Goal: Task Accomplishment & Management: Complete application form

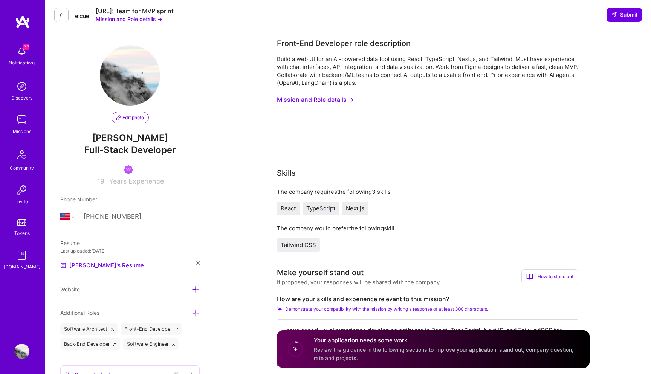
select select "US"
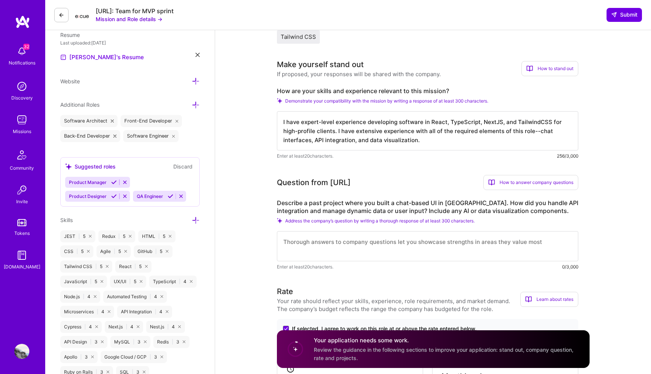
click at [363, 125] on textarea "I have expert-level experience developing software in React, TypeScript, NextJS…" at bounding box center [428, 130] width 302 height 39
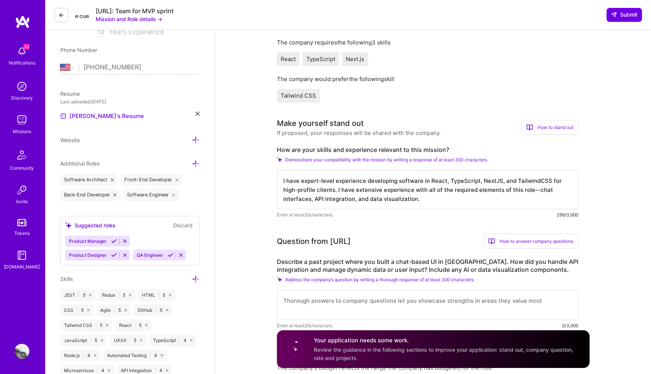
scroll to position [154, 0]
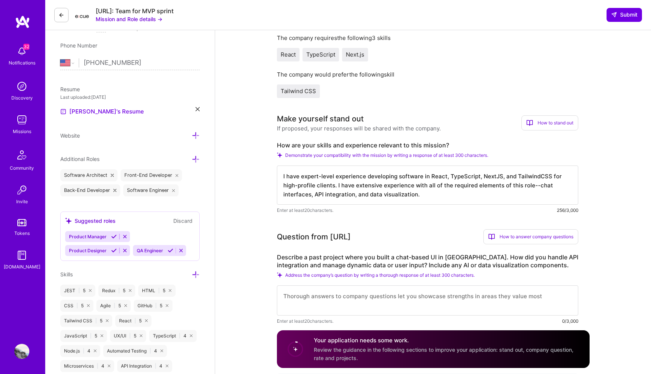
click at [377, 187] on textarea "I have expert-level experience developing software in React, TypeScript, NextJS…" at bounding box center [428, 184] width 302 height 39
click at [499, 175] on textarea "I have expert-level experience developing software in React, TypeScript, NextJS…" at bounding box center [428, 184] width 302 height 39
drag, startPoint x: 336, startPoint y: 185, endPoint x: 535, endPoint y: 186, distance: 199.0
click at [536, 186] on textarea "I have expert-level experience developing software in React, TypeScript, NextJS…" at bounding box center [428, 184] width 302 height 39
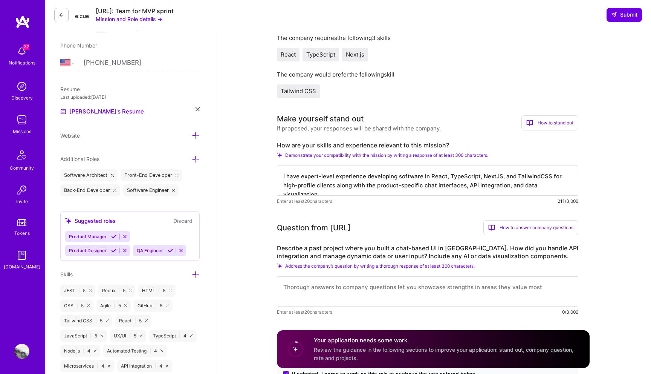
scroll to position [202, 0]
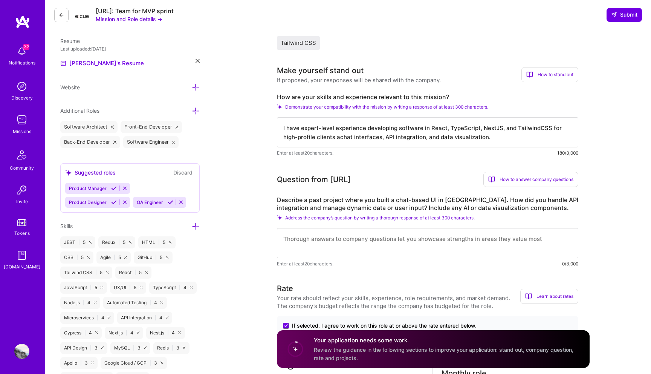
click at [431, 130] on textarea "I have expert-level experience developing software in React, TypeScript, NextJS…" at bounding box center [428, 132] width 302 height 30
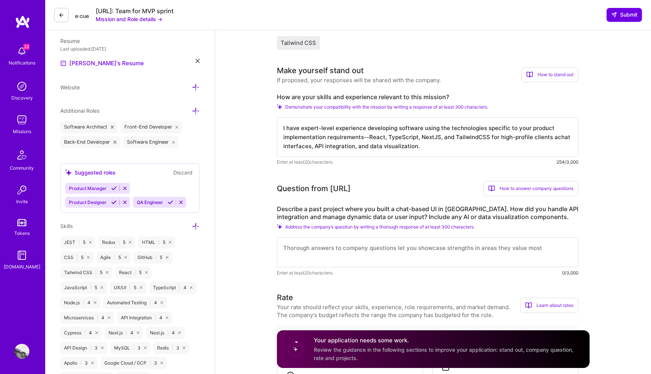
click at [314, 138] on textarea "I have expert-level experience developing software using the technologies speci…" at bounding box center [428, 136] width 302 height 39
click at [323, 102] on div "How are your skills and experience relevant to this mission? Demonstrate your c…" at bounding box center [428, 129] width 302 height 73
click at [314, 143] on textarea "I have expert-level experience developing software using the technologies speci…" at bounding box center [428, 136] width 302 height 39
click at [311, 134] on textarea "I have expert-level experience developing software using the technologies speci…" at bounding box center [428, 136] width 302 height 39
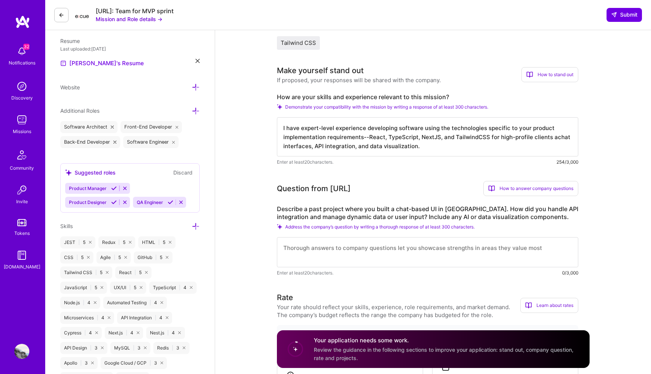
click at [311, 134] on textarea "I have expert-level experience developing software using the technologies speci…" at bounding box center [428, 136] width 302 height 39
click at [404, 136] on textarea "I have expert-level experience developing software using the technologies speci…" at bounding box center [428, 136] width 302 height 39
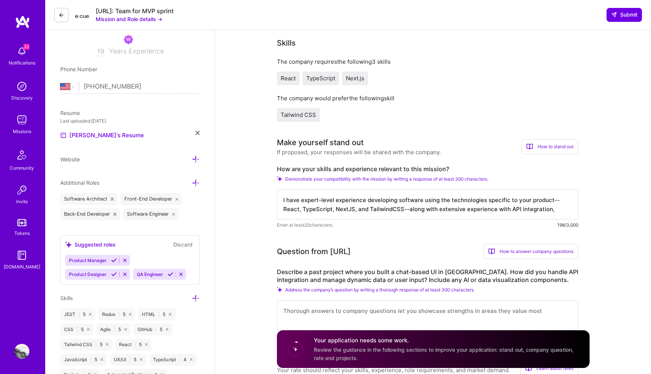
scroll to position [1, 0]
click at [427, 203] on textarea "I have expert-level experience developing software using the technologies speci…" at bounding box center [428, 204] width 302 height 30
click at [497, 208] on textarea "I have expert-level experience developing software utilizing the technologies s…" at bounding box center [428, 204] width 302 height 30
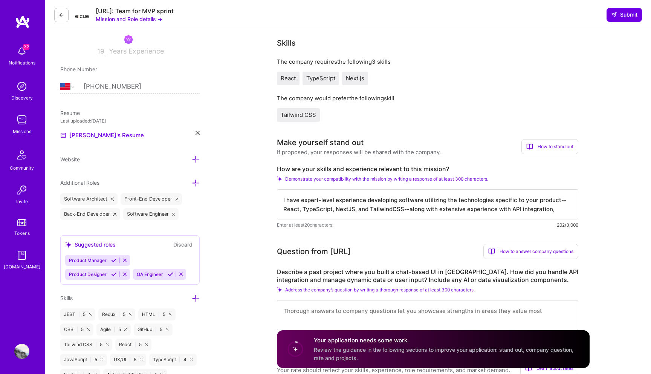
click at [497, 208] on textarea "I have expert-level experience developing software utilizing the technologies s…" at bounding box center [428, 204] width 302 height 30
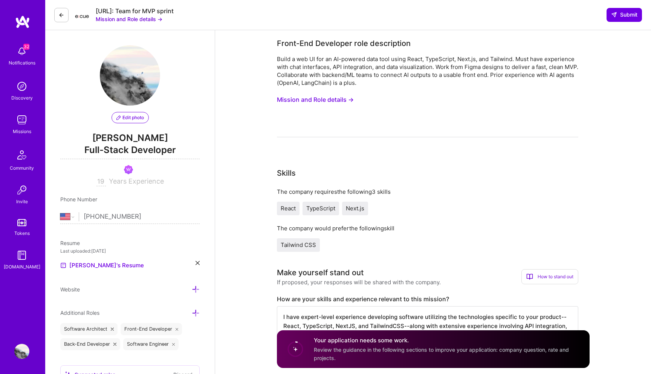
type textarea "I have expert-level experience developing software utilizing the technologies s…"
click at [328, 100] on button "Mission and Role details →" at bounding box center [315, 100] width 77 height 14
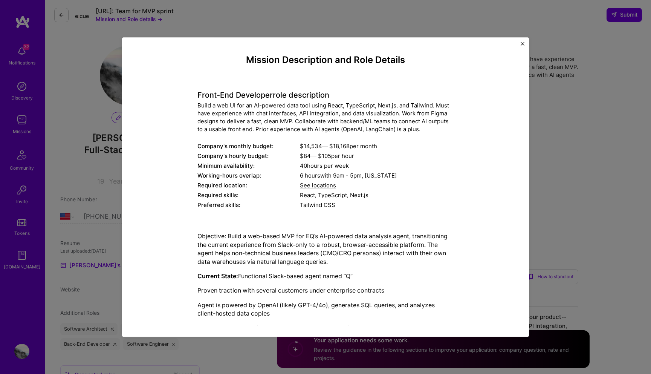
click at [201, 96] on h4 "Front-End Developer role description" at bounding box center [326, 95] width 256 height 9
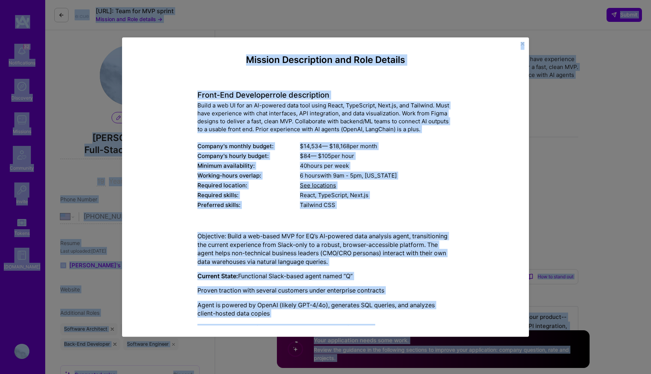
click at [201, 96] on h4 "Front-End Developer role description" at bounding box center [326, 95] width 256 height 9
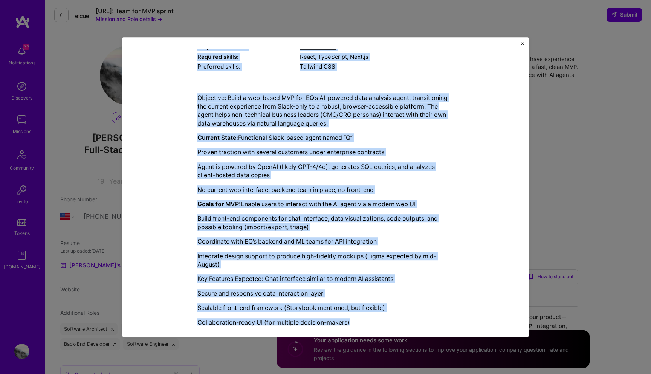
scroll to position [152, 0]
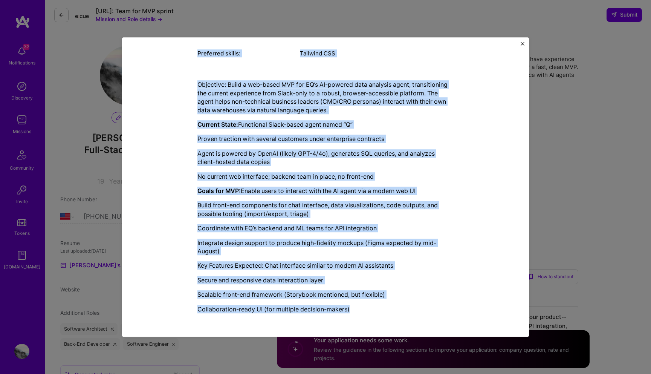
drag, startPoint x: 195, startPoint y: 96, endPoint x: 412, endPoint y: 323, distance: 313.5
click at [412, 323] on div "Mission Description and Role Details Front-End Developer role description Build…" at bounding box center [325, 187] width 384 height 277
copy div "Front-End Developer role description Build a web UI for an AI-powered data tool…"
click at [526, 45] on div "Mission Description and Role Details Front-End Developer role description Build…" at bounding box center [325, 186] width 407 height 299
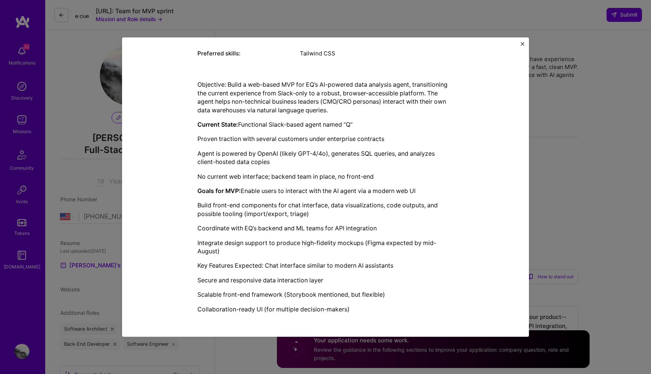
click at [522, 44] on img "Close" at bounding box center [523, 44] width 4 height 4
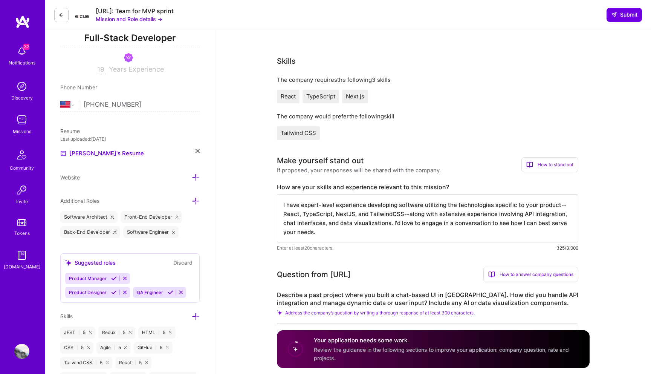
scroll to position [189, 0]
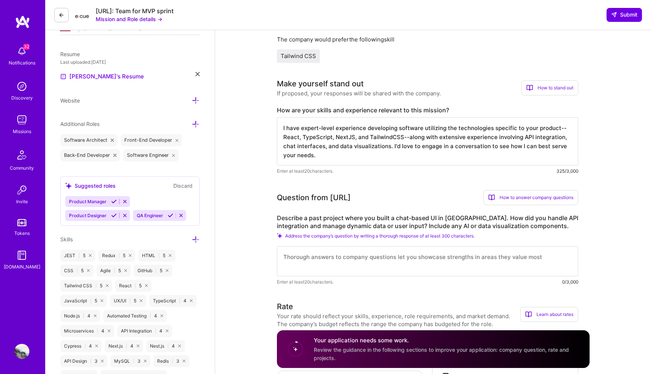
click at [447, 126] on textarea "I have expert-level experience developing software utilizing the technologies s…" at bounding box center [428, 141] width 302 height 48
click at [318, 146] on textarea "I have expert-level experience developing software utilizing the technologies s…" at bounding box center [428, 141] width 302 height 48
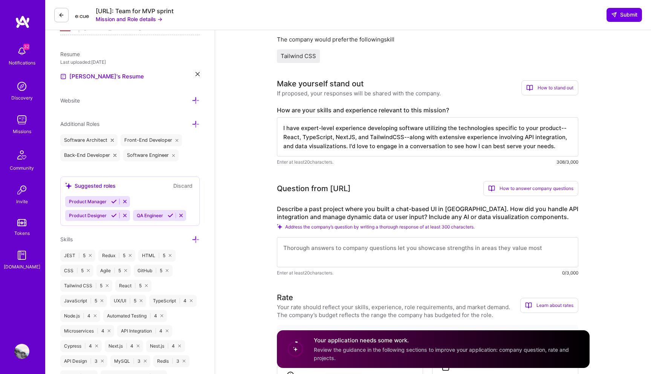
click at [348, 145] on textarea "I have expert-level experience developing software utilizing the technologies s…" at bounding box center [428, 136] width 302 height 39
click at [348, 147] on textarea "I have expert-level experience developing software utilizing the technologies s…" at bounding box center [428, 136] width 302 height 39
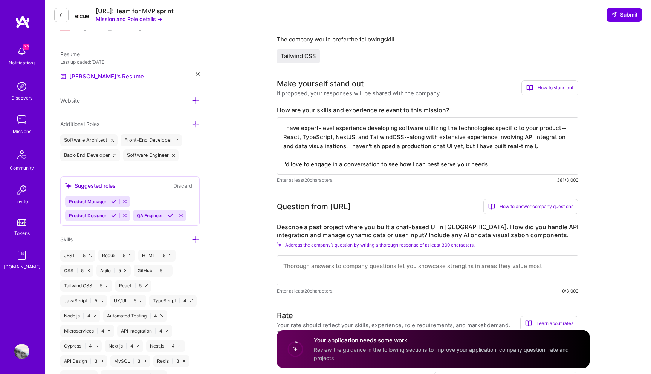
type textarea "I have expert-level experience developing software utilizing the technologies s…"
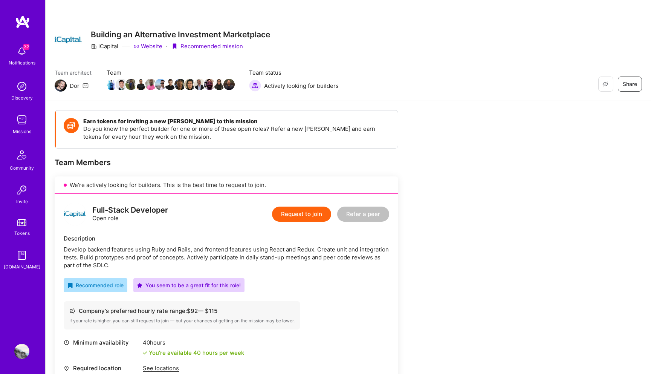
scroll to position [156, 0]
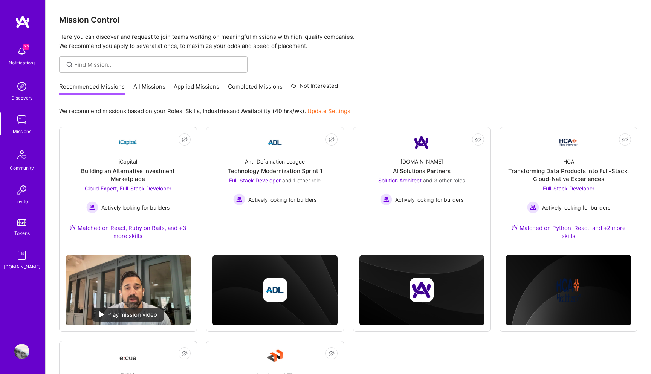
scroll to position [84, 0]
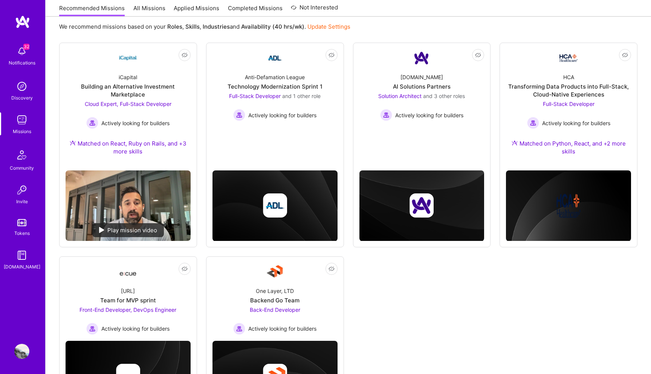
click at [403, 14] on div "Recommended Missions All Missions Applied Missions Completed Missions Not Inter…" at bounding box center [348, 8] width 579 height 16
